Goal: Book appointment/travel/reservation

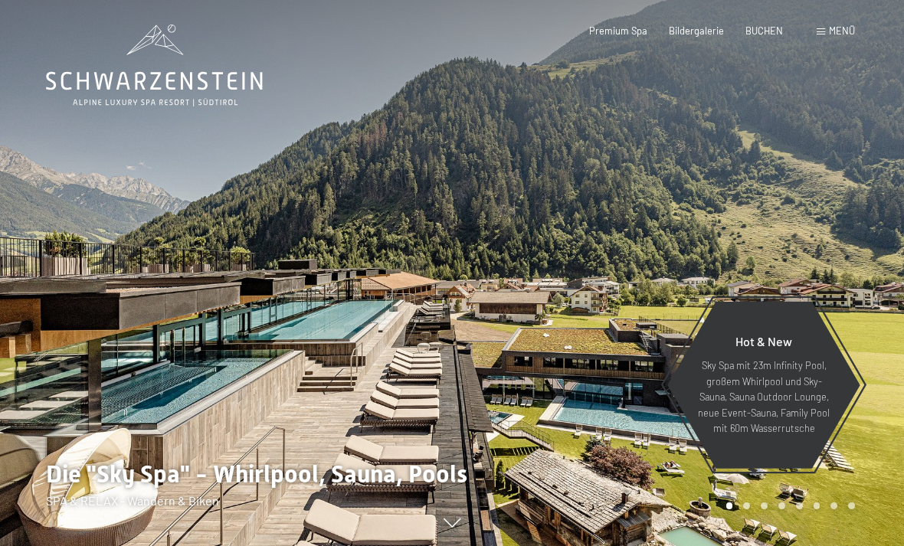
click at [822, 37] on div "Menü" at bounding box center [836, 32] width 38 height 14
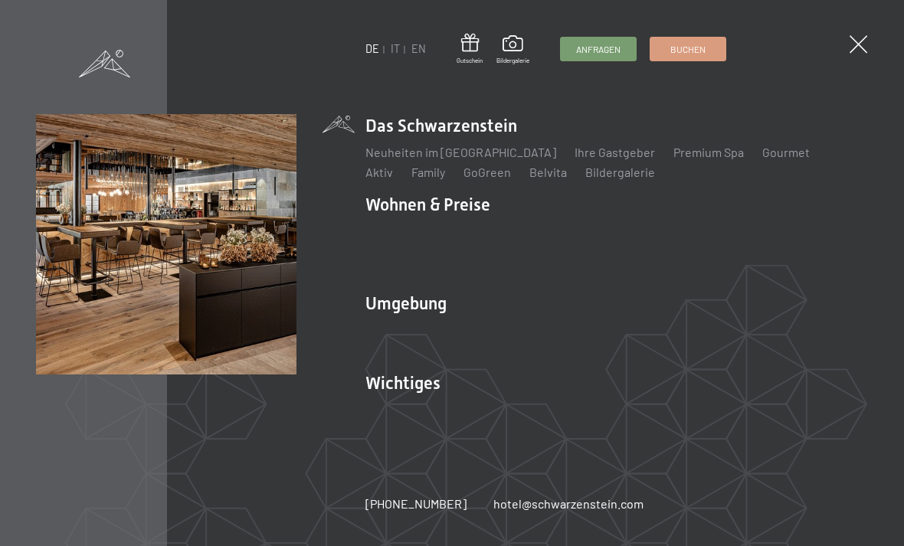
click at [397, 55] on link "IT" at bounding box center [395, 48] width 9 height 13
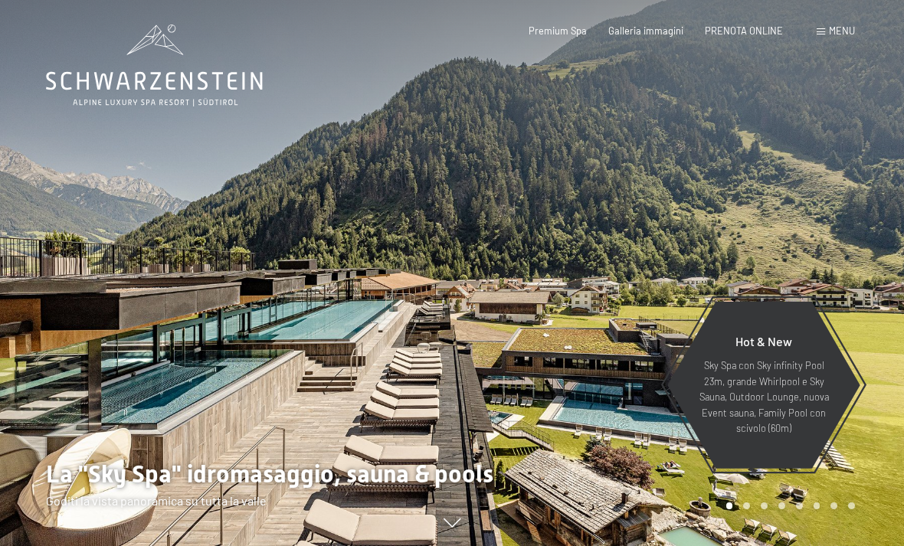
click at [827, 33] on div "Menu" at bounding box center [836, 32] width 38 height 14
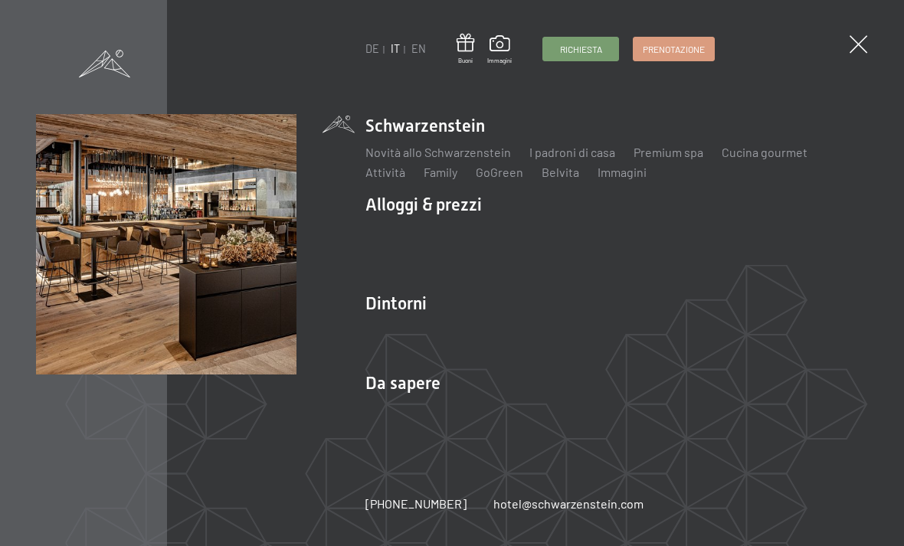
click at [860, 41] on span at bounding box center [859, 44] width 18 height 18
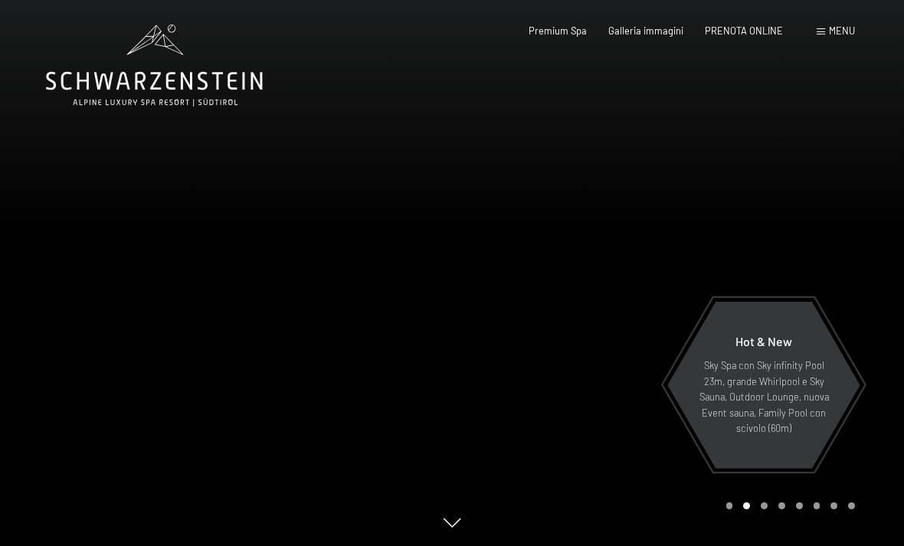
click at [814, 32] on div "Prenotazione Richiesta Premium Spa Galleria immagini PRENOTA ONLINE Menu DE IT …" at bounding box center [670, 32] width 370 height 14
click at [819, 31] on span at bounding box center [821, 31] width 8 height 7
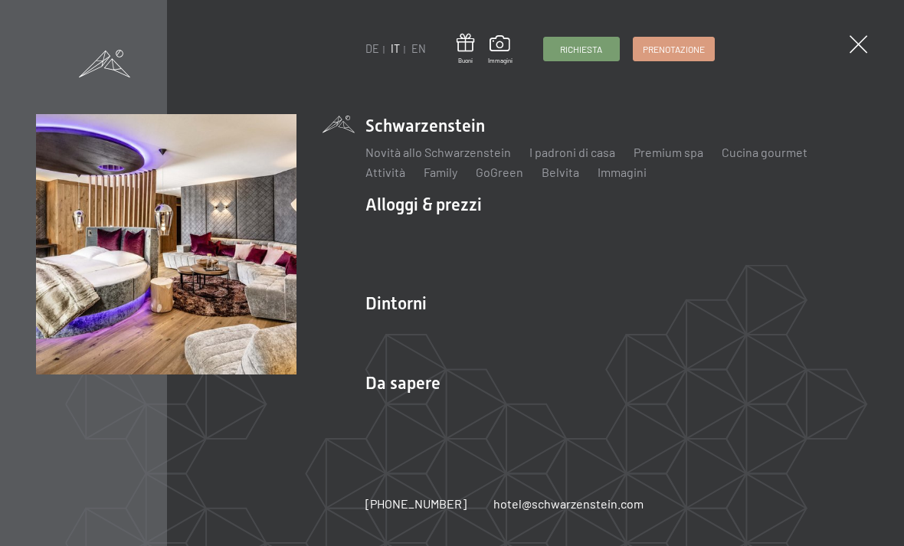
click at [514, 234] on link "Camere & prezzi" at bounding box center [501, 232] width 87 height 15
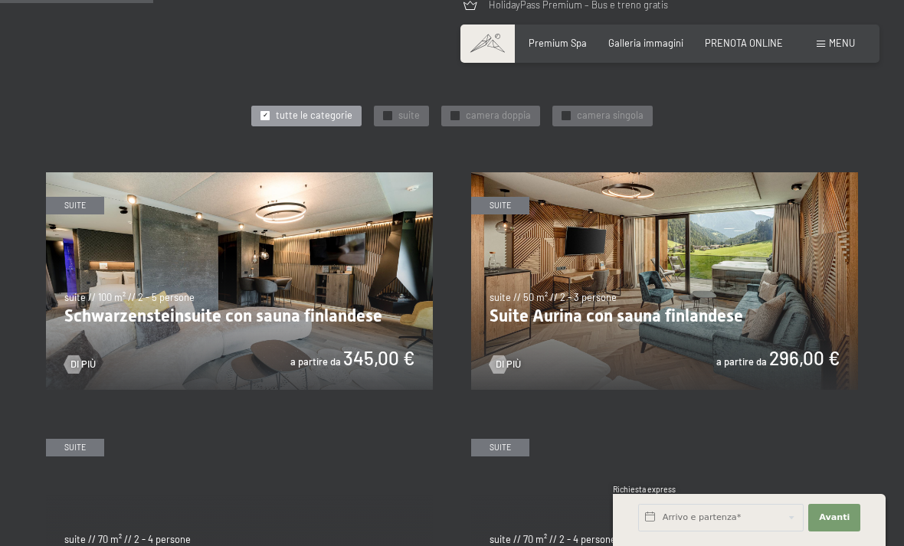
scroll to position [635, 0]
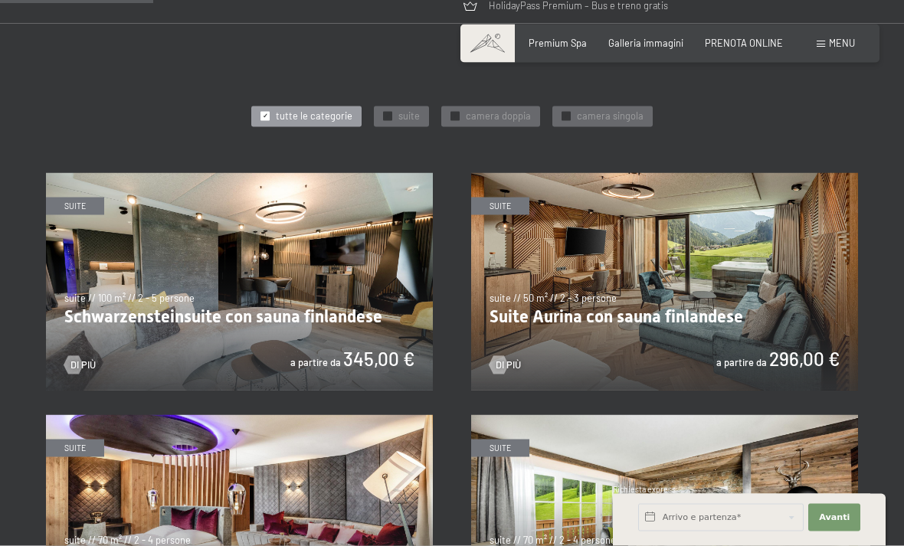
click at [527, 360] on img at bounding box center [664, 282] width 387 height 218
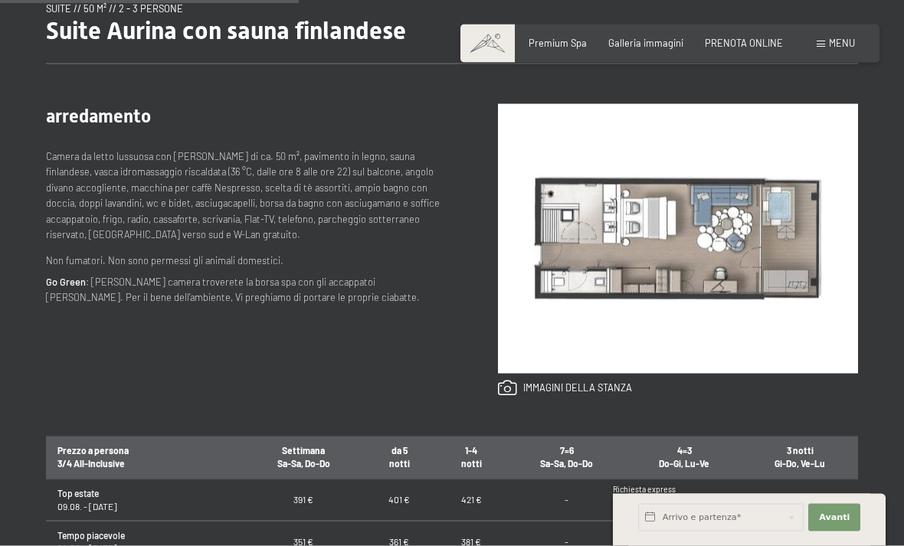
scroll to position [511, 0]
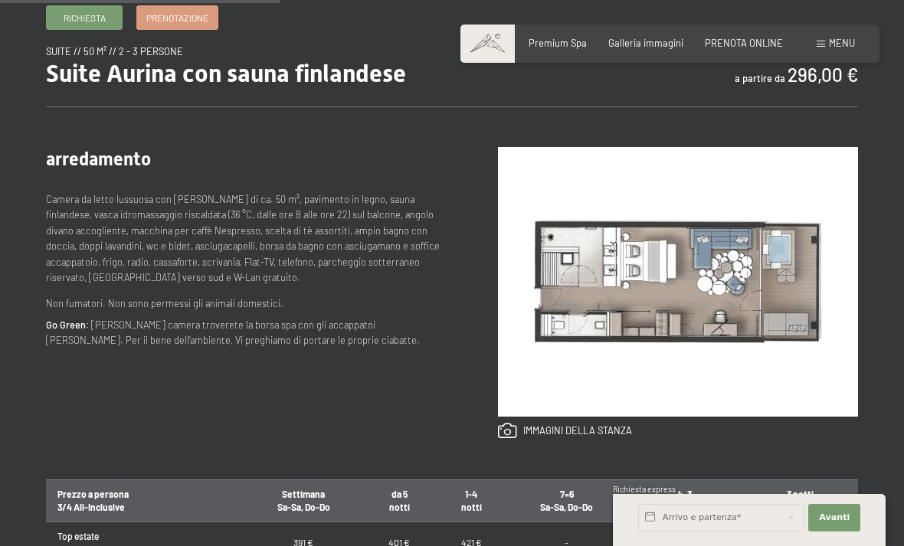
click at [600, 432] on link at bounding box center [565, 431] width 134 height 17
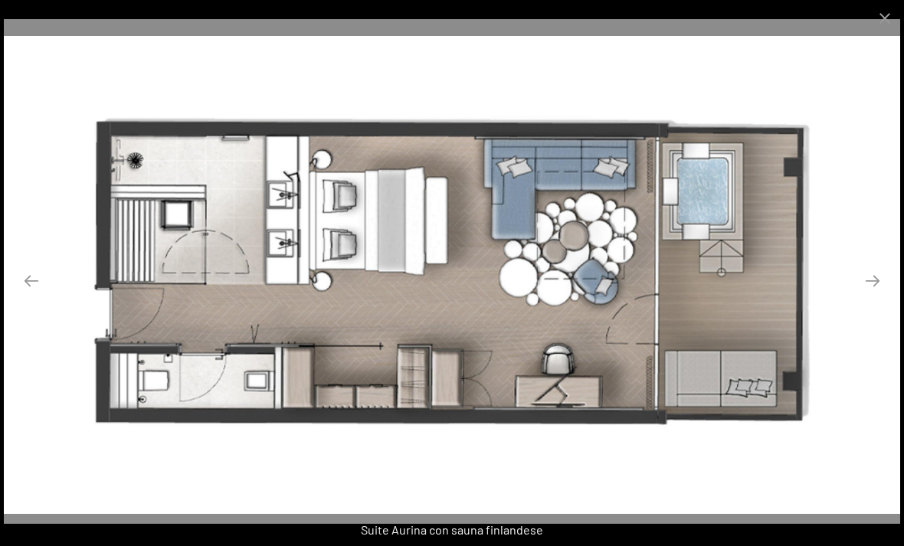
click at [886, 22] on button "Close gallery" at bounding box center [885, 18] width 38 height 36
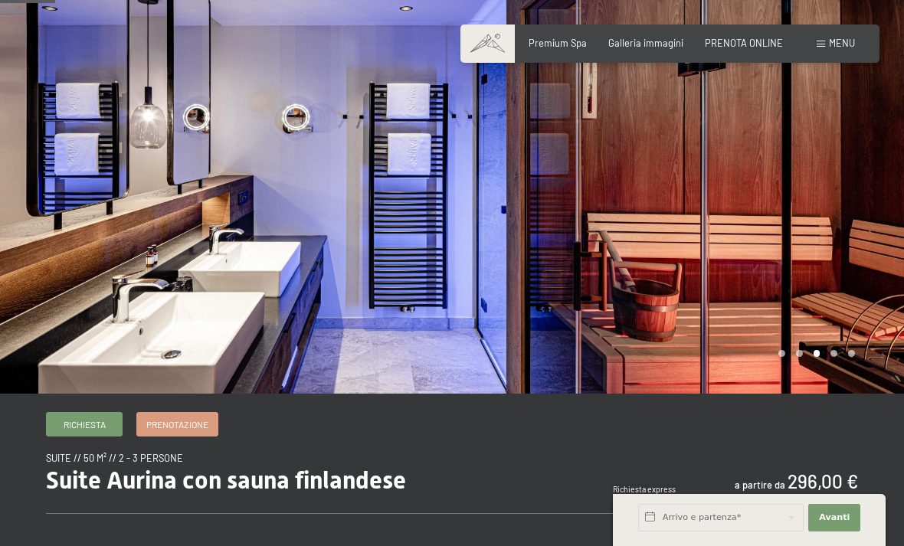
scroll to position [0, 0]
